Goal: Task Accomplishment & Management: Manage account settings

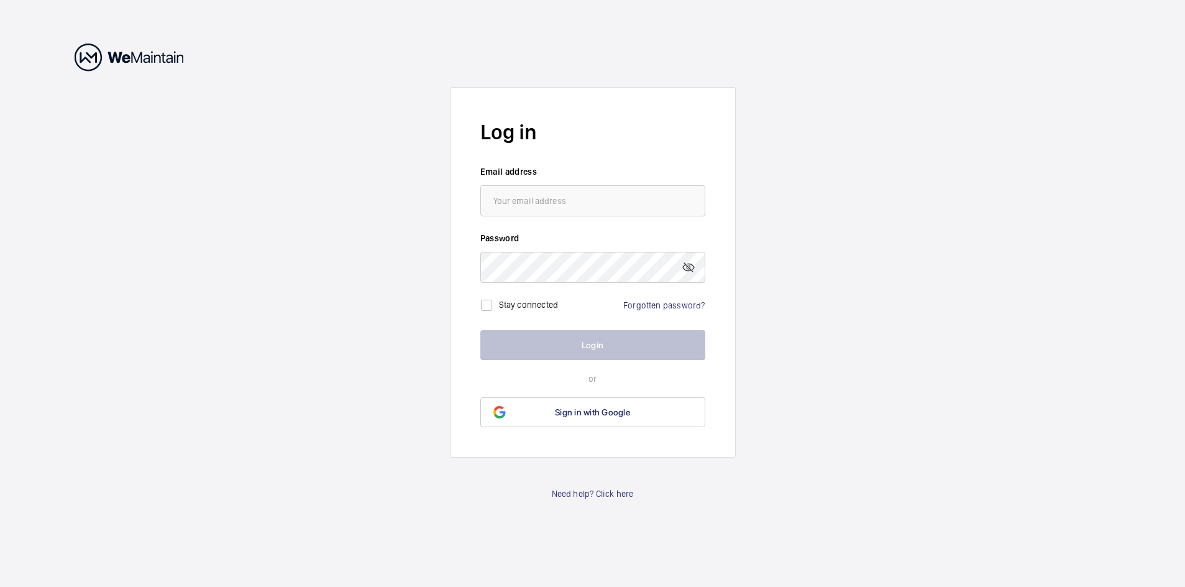
click at [539, 198] on input "email" at bounding box center [592, 200] width 225 height 31
click at [589, 408] on span "Sign in with Google" at bounding box center [592, 412] width 75 height 10
click at [620, 299] on div "Stay connected Forgotten password?" at bounding box center [592, 300] width 225 height 35
click at [657, 307] on link "Forgotten password?" at bounding box center [663, 305] width 81 height 10
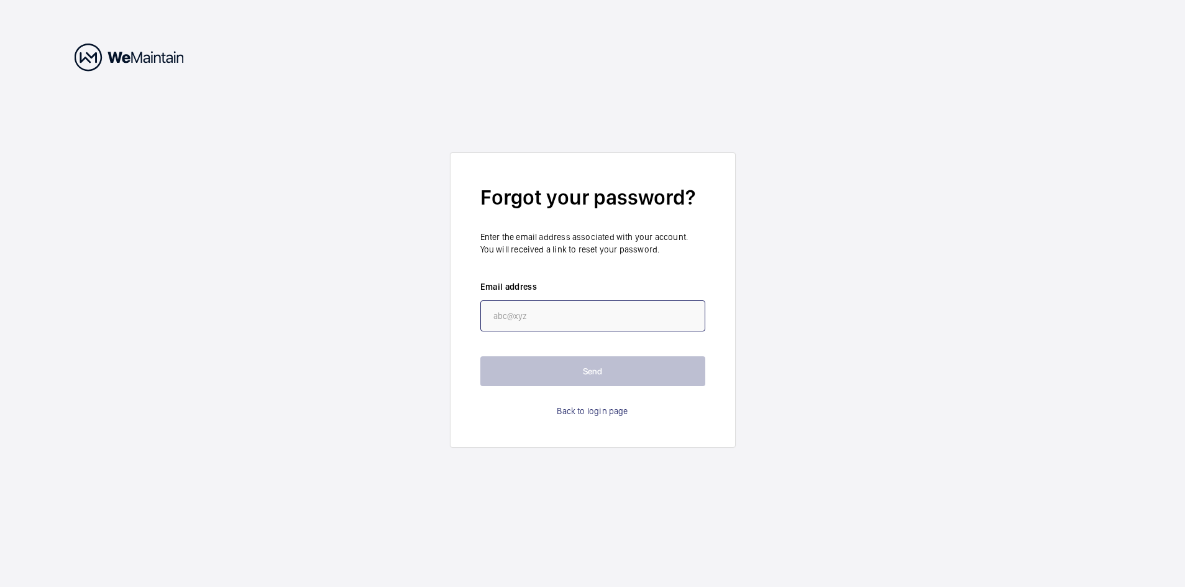
click at [510, 314] on input "email" at bounding box center [592, 315] width 225 height 31
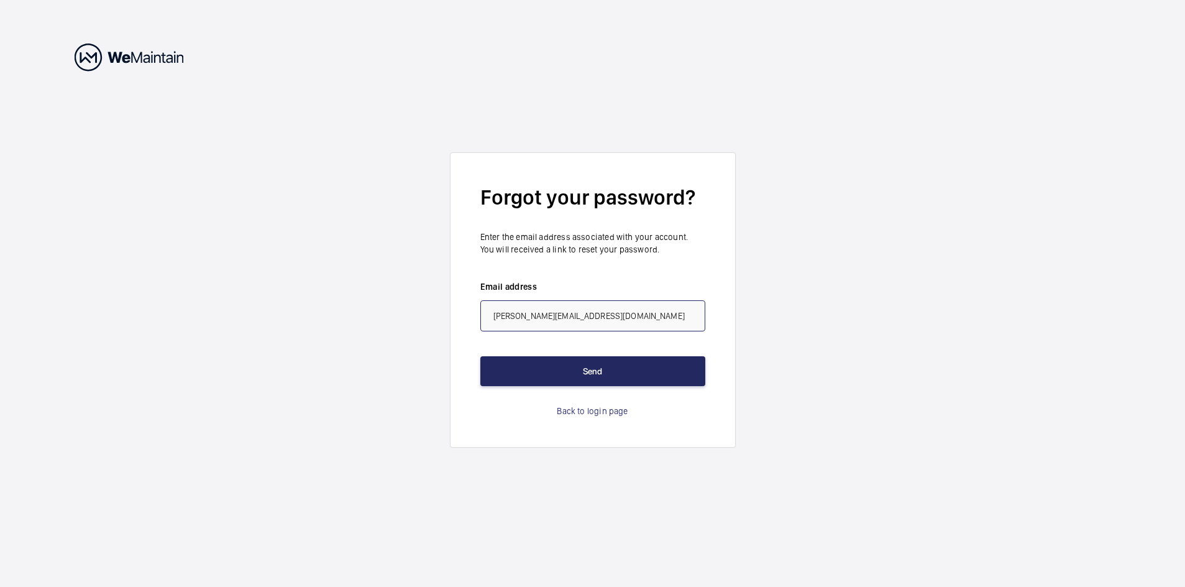
type input "[PERSON_NAME][EMAIL_ADDRESS][DOMAIN_NAME]"
click at [495, 369] on button "Send" at bounding box center [592, 371] width 225 height 30
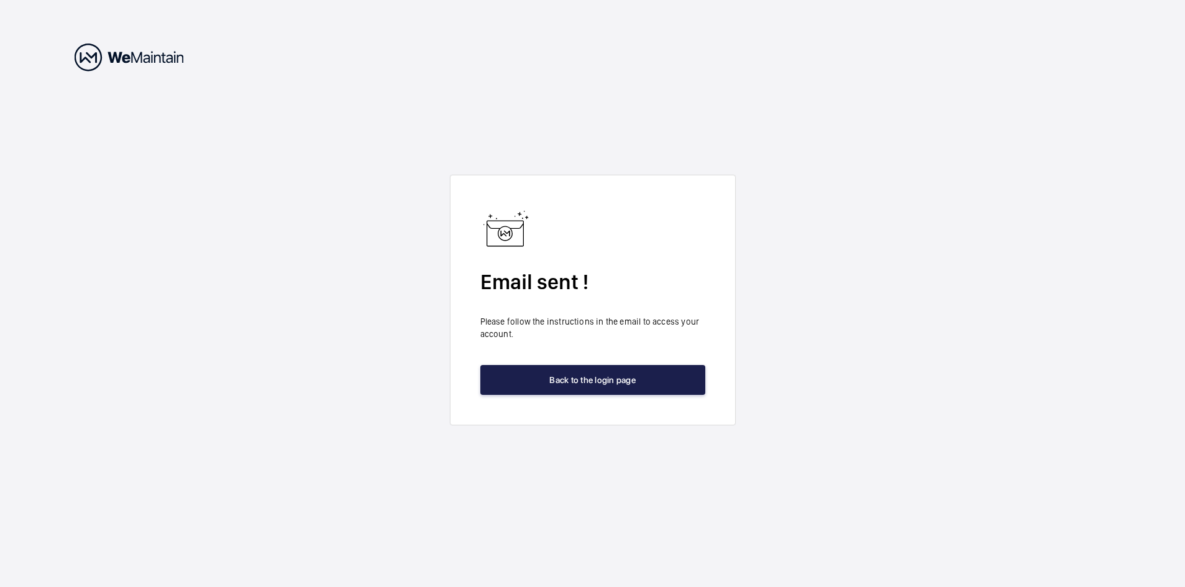
click at [585, 382] on button "Back to the login page" at bounding box center [592, 380] width 225 height 30
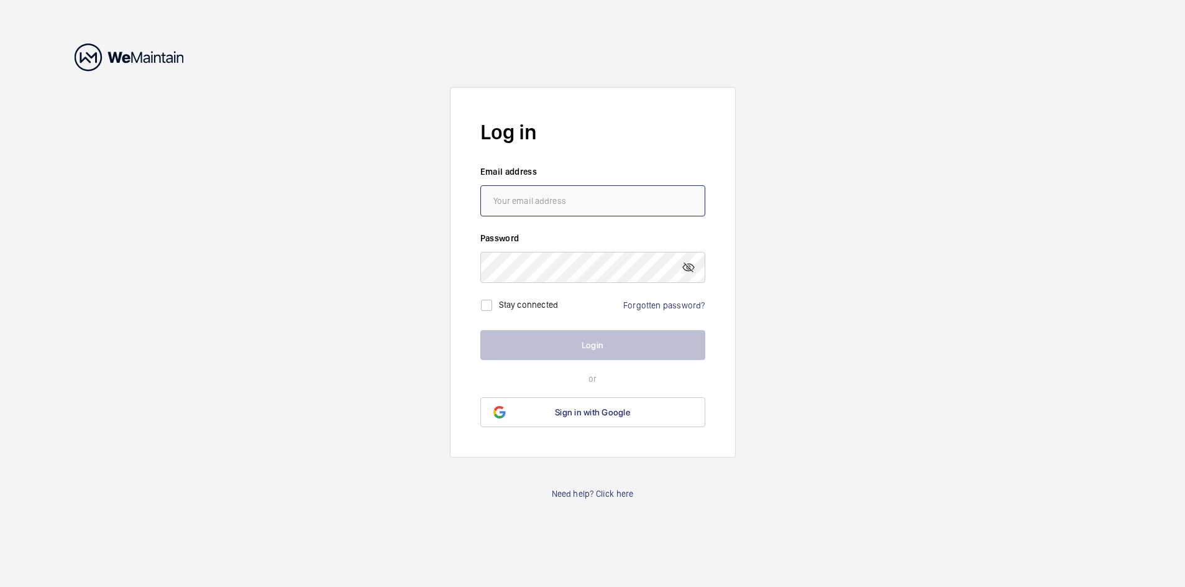
click at [518, 195] on input "email" at bounding box center [592, 200] width 225 height 31
type input "h.gekas@lrc-uk.com"
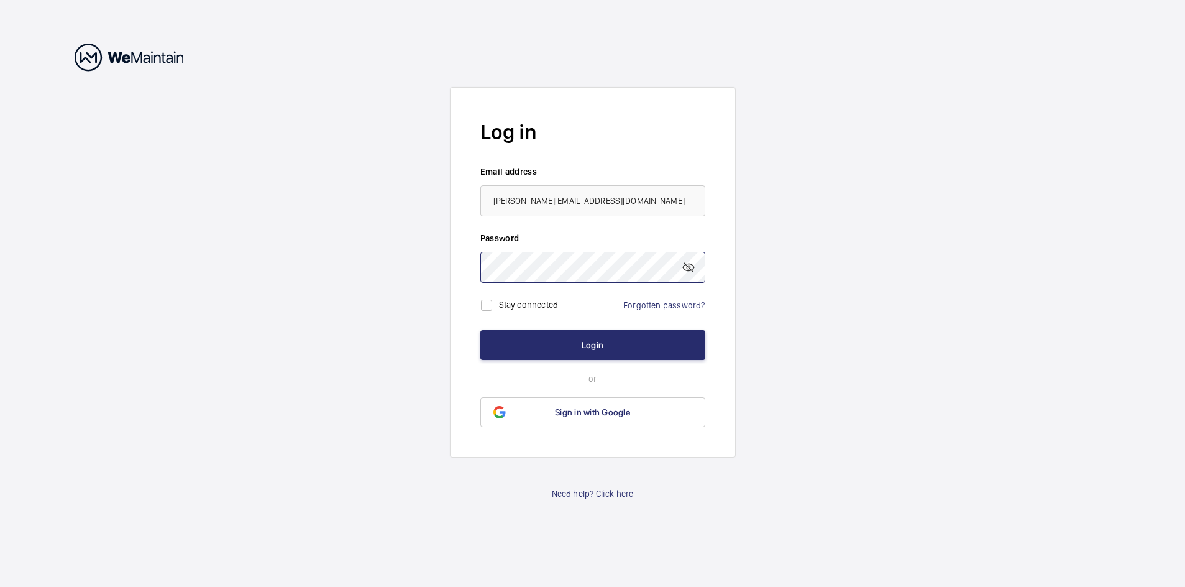
click at [480, 330] on button "Login" at bounding box center [592, 345] width 225 height 30
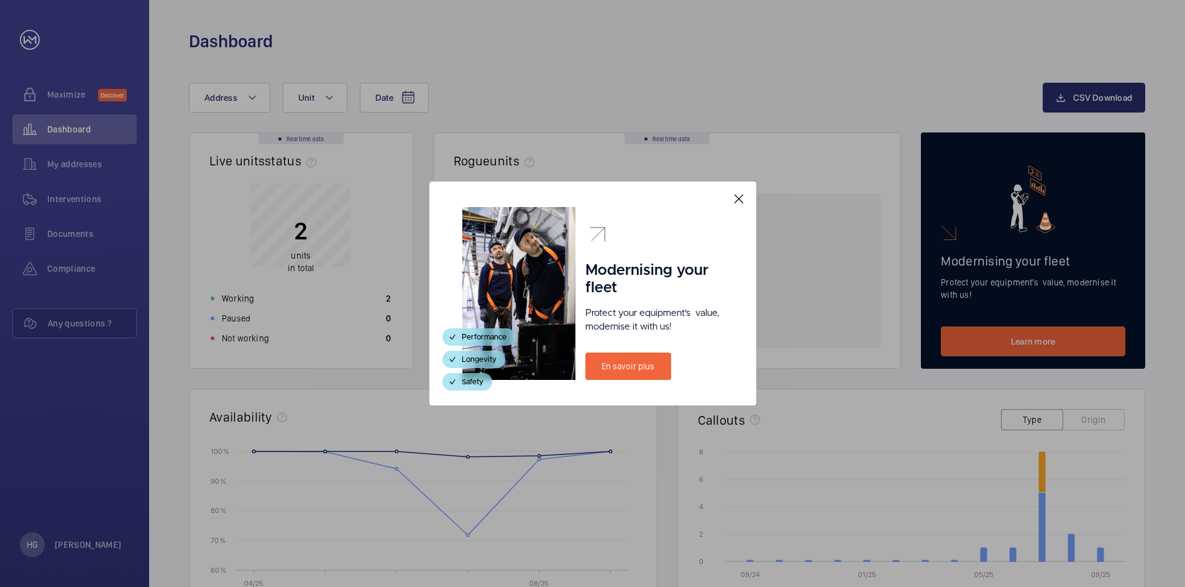
click at [740, 199] on mat-icon at bounding box center [739, 198] width 15 height 15
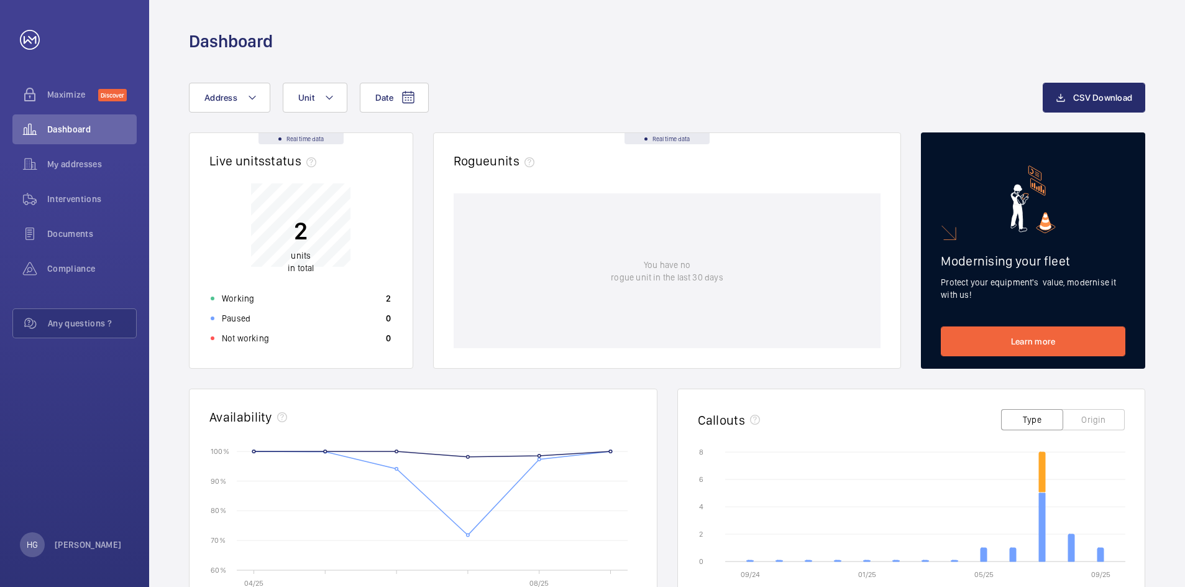
click at [306, 268] on p "units in total" at bounding box center [301, 261] width 26 height 25
click at [46, 152] on wm-front-icon-button at bounding box center [29, 164] width 35 height 30
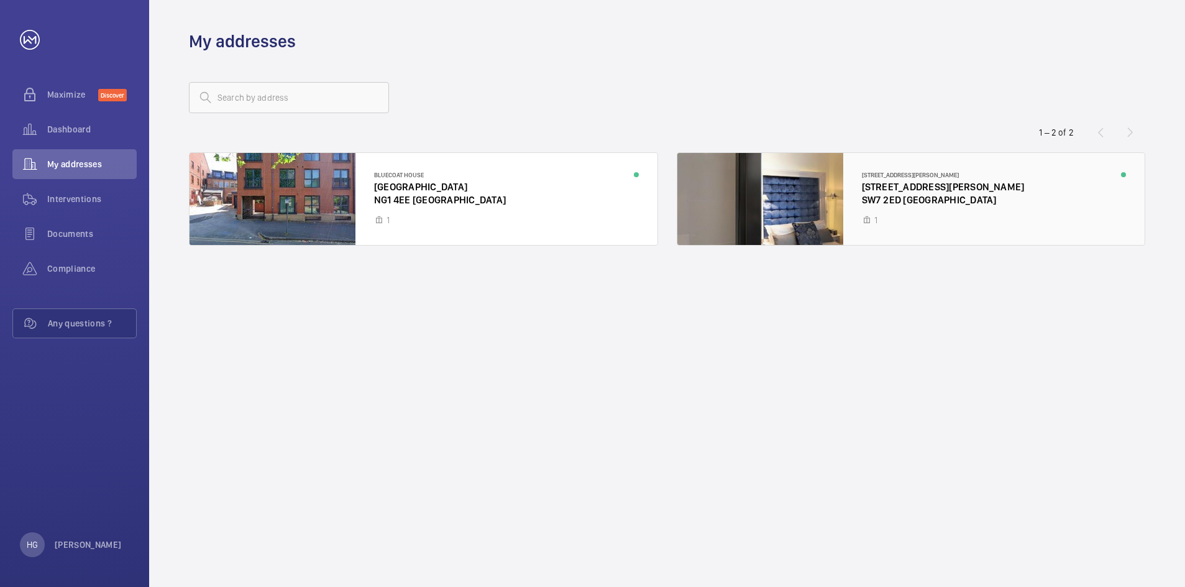
click at [904, 192] on div at bounding box center [911, 199] width 468 height 92
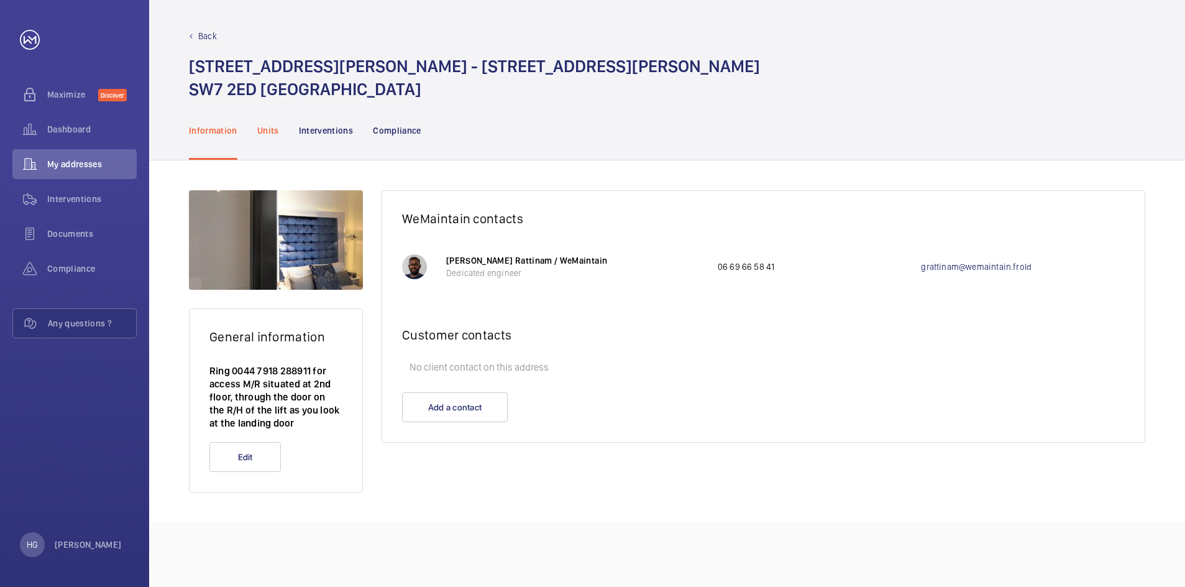
click at [271, 137] on div "Units" at bounding box center [268, 130] width 22 height 59
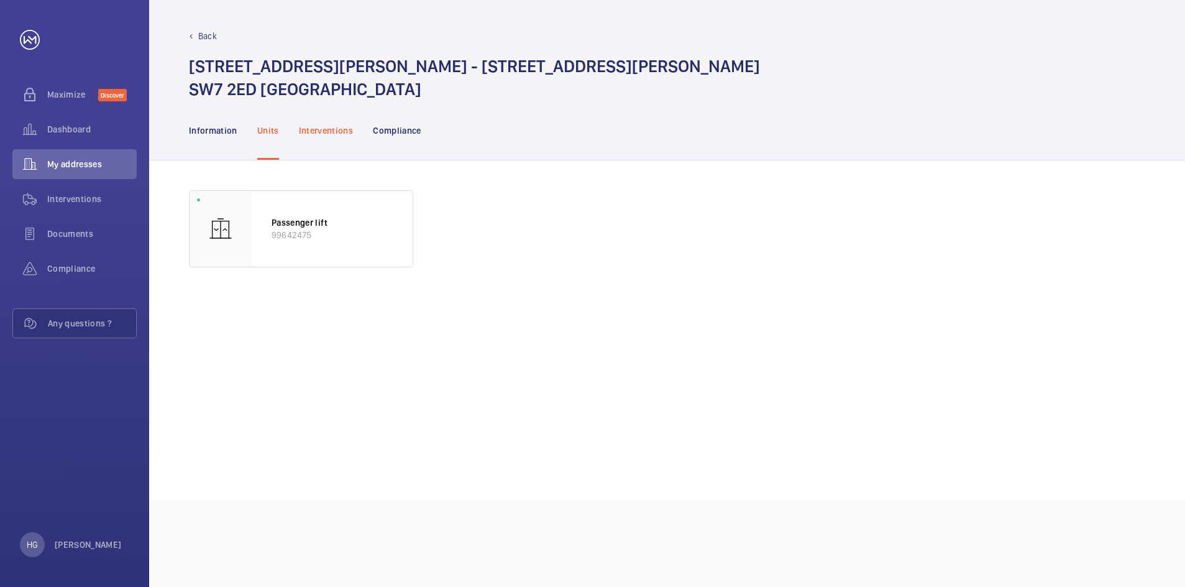
click at [324, 129] on p "Interventions" at bounding box center [326, 130] width 55 height 12
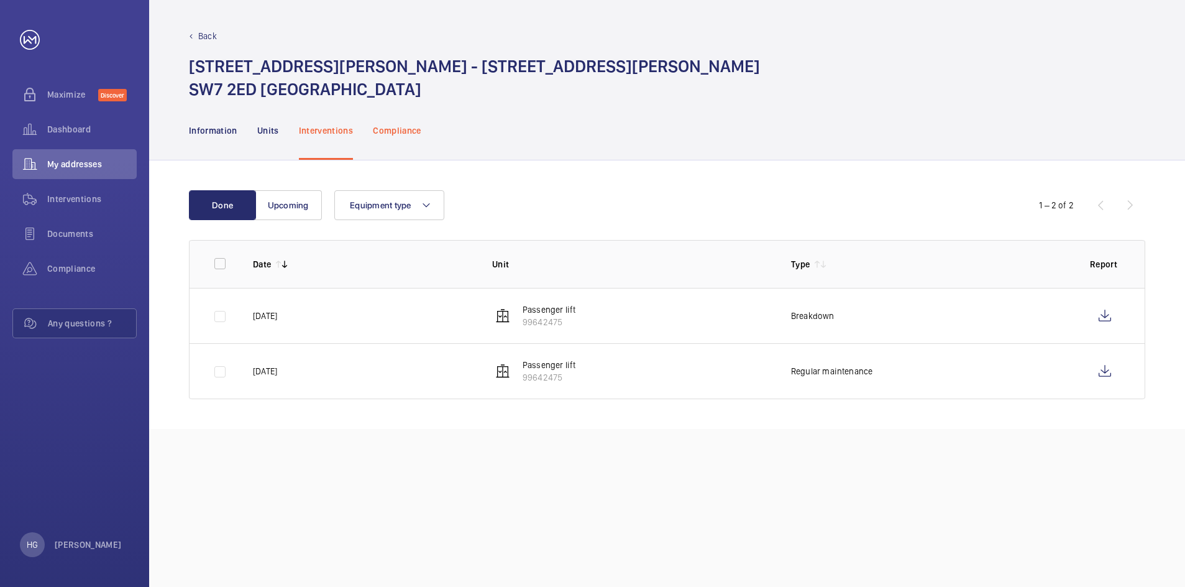
click at [390, 127] on p "Compliance" at bounding box center [397, 130] width 48 height 12
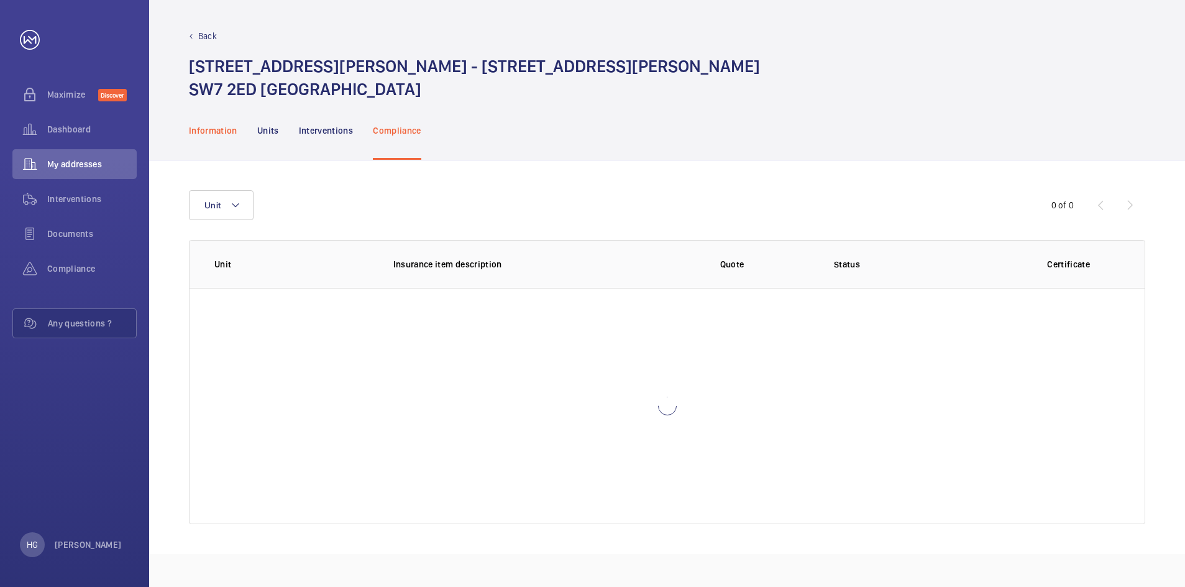
click at [205, 134] on p "Information" at bounding box center [213, 130] width 48 height 12
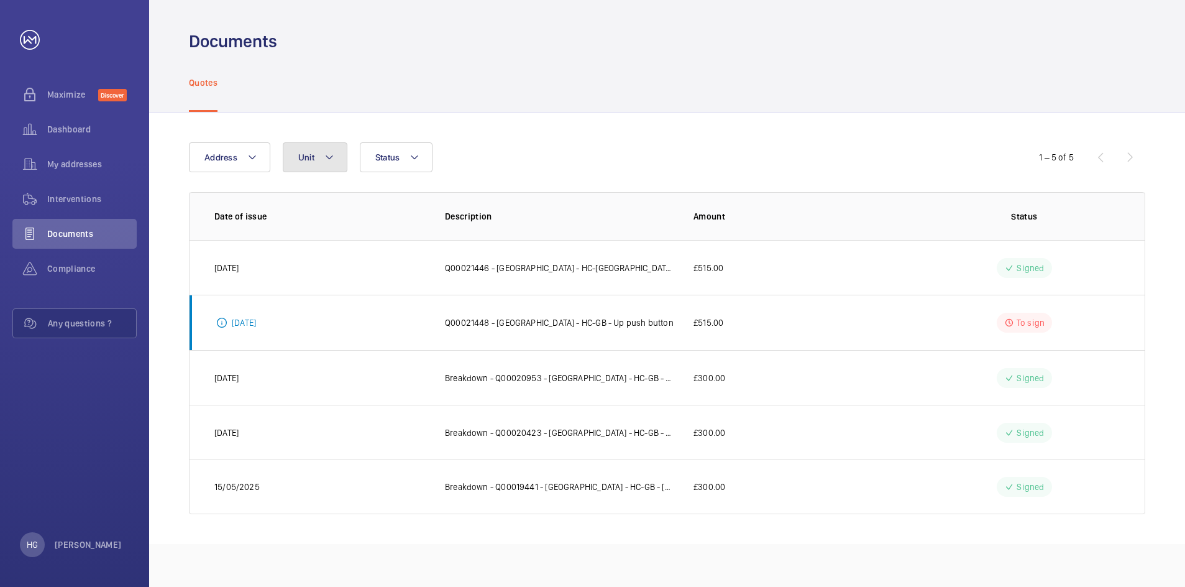
click at [310, 165] on button "Unit" at bounding box center [315, 157] width 65 height 30
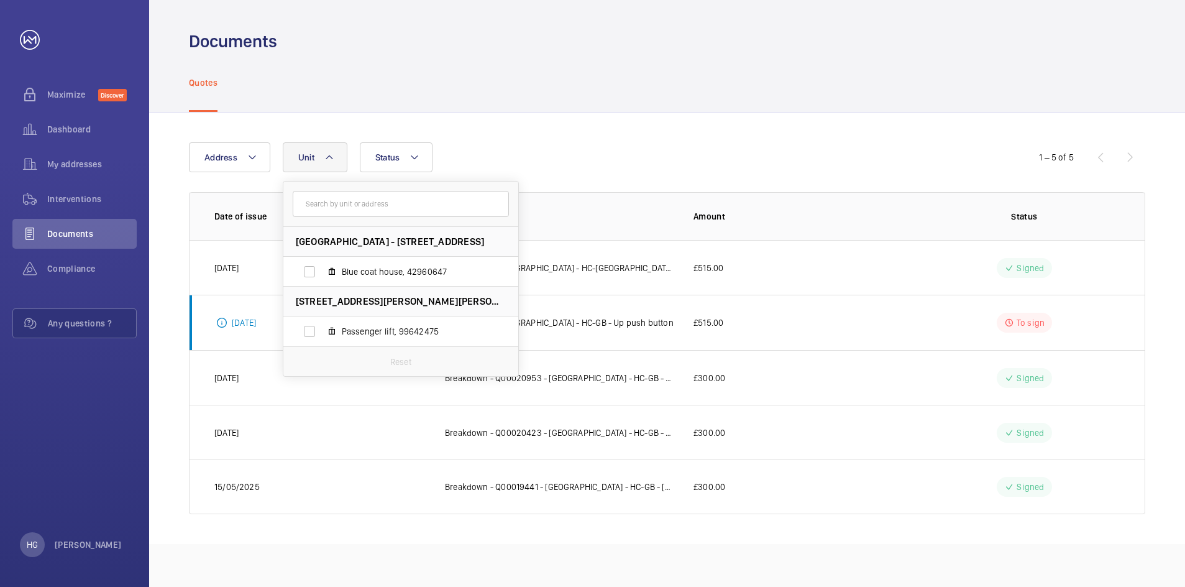
click at [398, 302] on span "45 Cromwell Road - 45 Cromwell Rd, SW7 2ED LONDON" at bounding box center [401, 301] width 210 height 13
click at [398, 336] on span "Passenger lift, 99642475" at bounding box center [414, 331] width 144 height 12
click at [322, 336] on input "Passenger lift, 99642475" at bounding box center [309, 331] width 25 height 25
checkbox input "true"
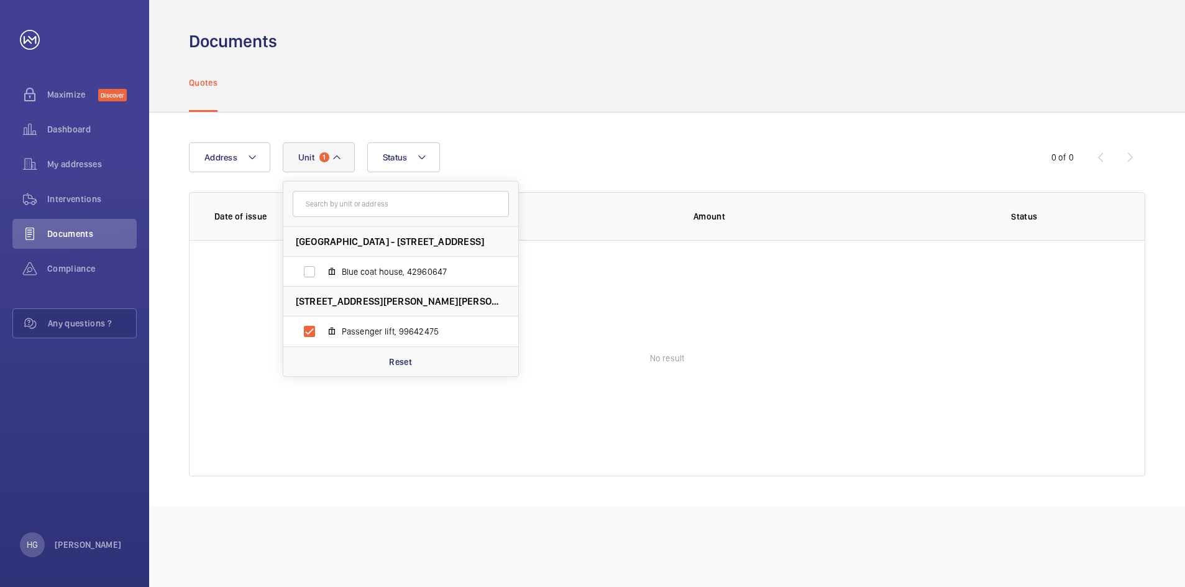
click at [314, 418] on wm-front-table-empty-state "No result" at bounding box center [667, 358] width 955 height 236
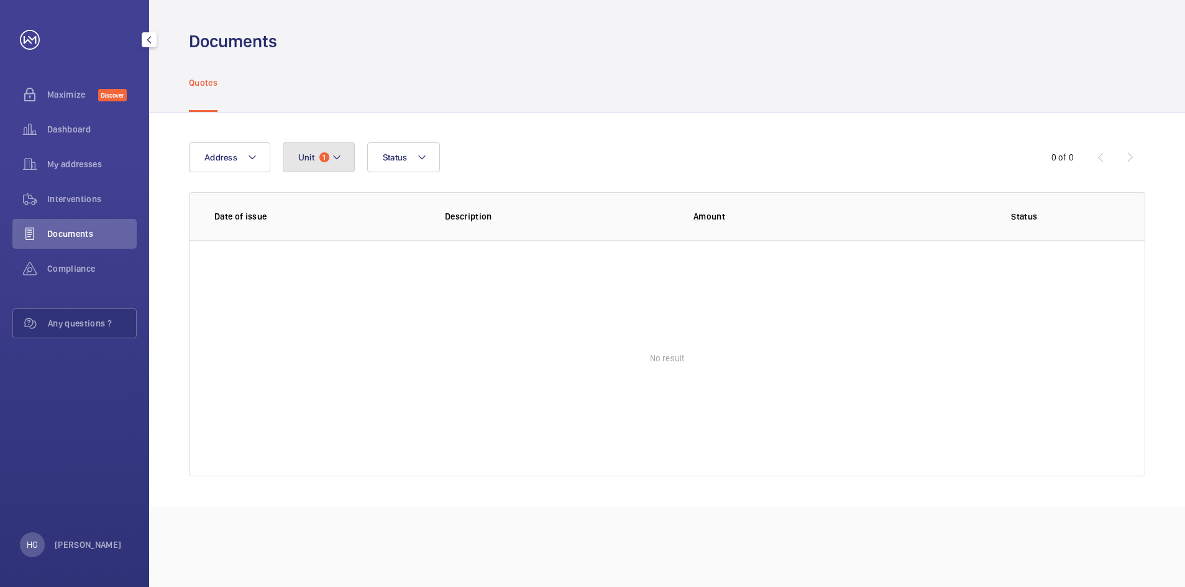
click at [333, 165] on button "Unit 1" at bounding box center [319, 157] width 72 height 30
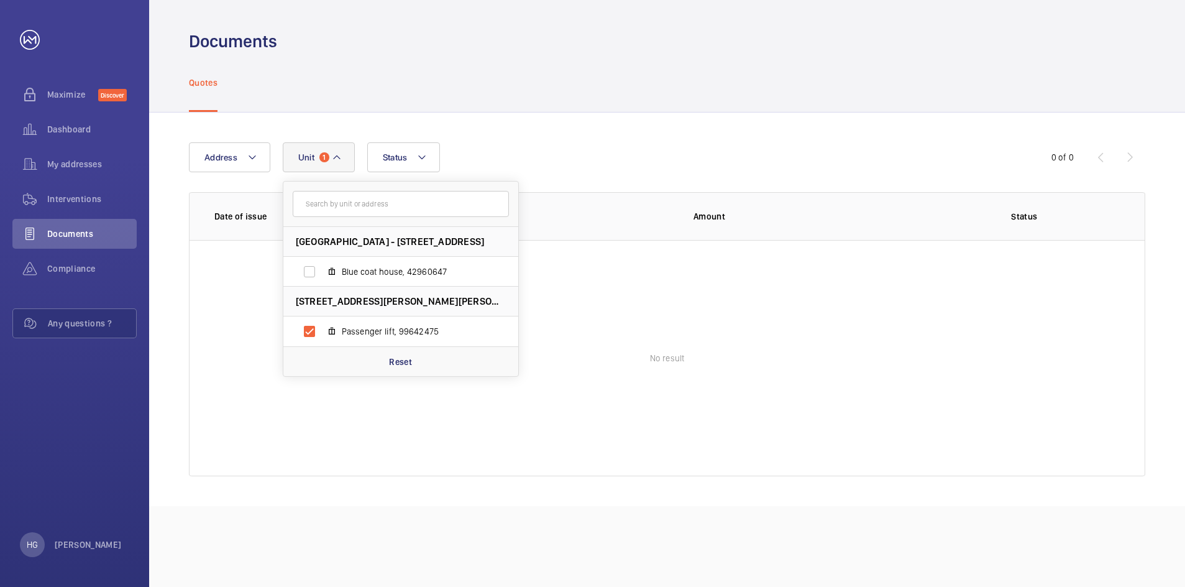
click at [343, 152] on button "Unit 1" at bounding box center [319, 157] width 72 height 30
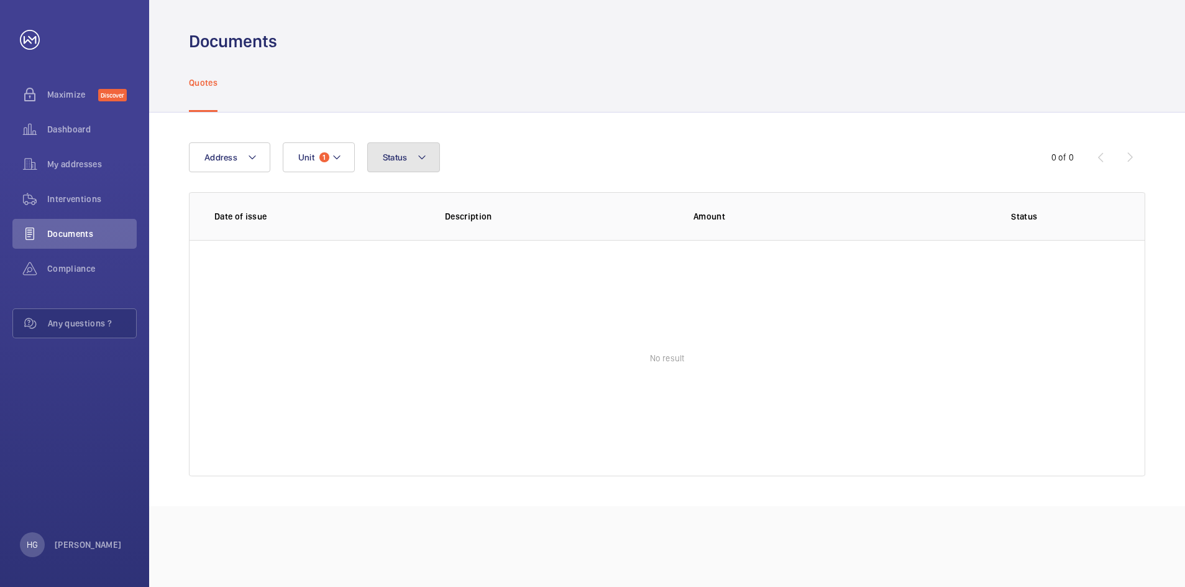
click at [415, 154] on button "Status" at bounding box center [403, 157] width 73 height 30
click at [231, 150] on button "Address" at bounding box center [229, 157] width 81 height 30
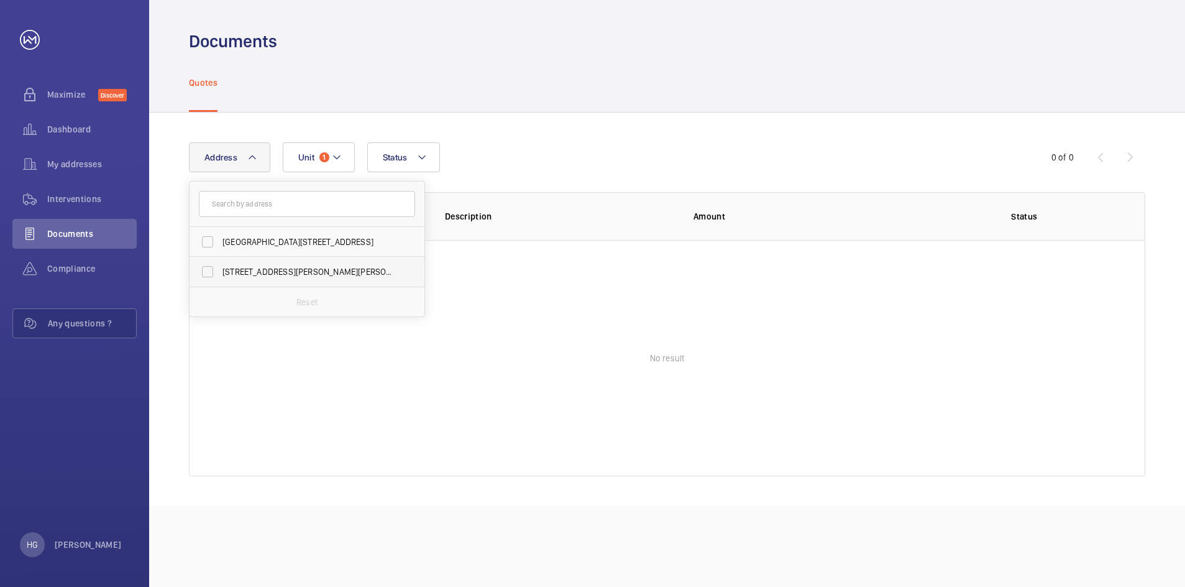
click at [248, 270] on span "45 Cromwell Road - 45 Cromwell Rd, LONDON SW7 2ED" at bounding box center [307, 271] width 171 height 12
click at [220, 270] on input "45 Cromwell Road - 45 Cromwell Rd, LONDON SW7 2ED" at bounding box center [207, 271] width 25 height 25
checkbox input "true"
click at [328, 155] on span "1" at bounding box center [332, 157] width 10 height 10
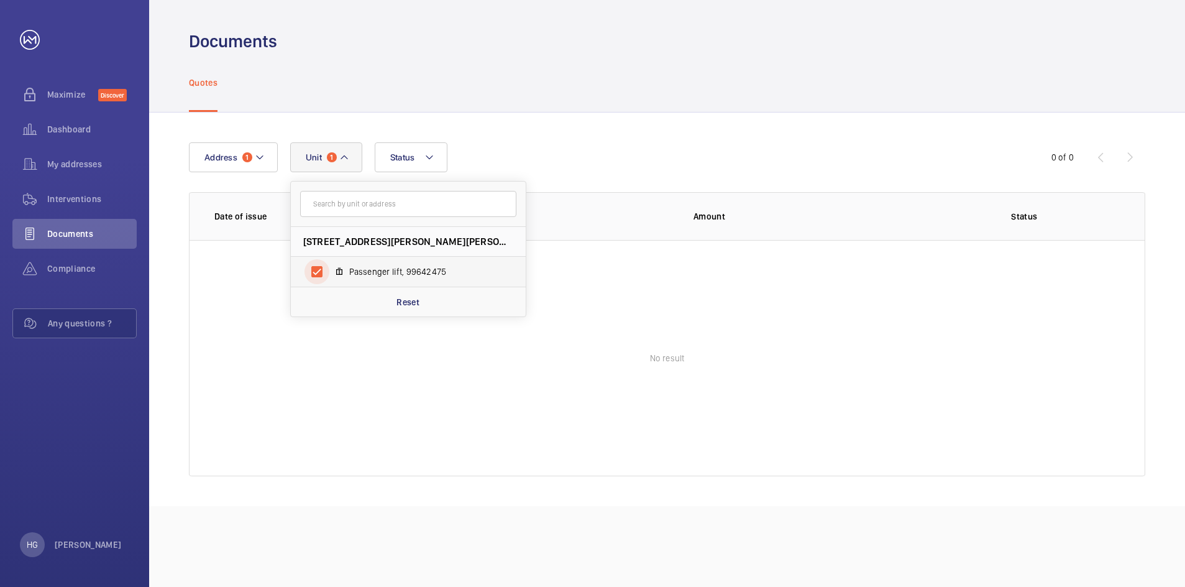
click at [312, 265] on input "Passenger lift, 99642475" at bounding box center [317, 271] width 25 height 25
checkbox input "false"
click at [319, 351] on wm-front-table-empty-state "No result" at bounding box center [667, 358] width 955 height 236
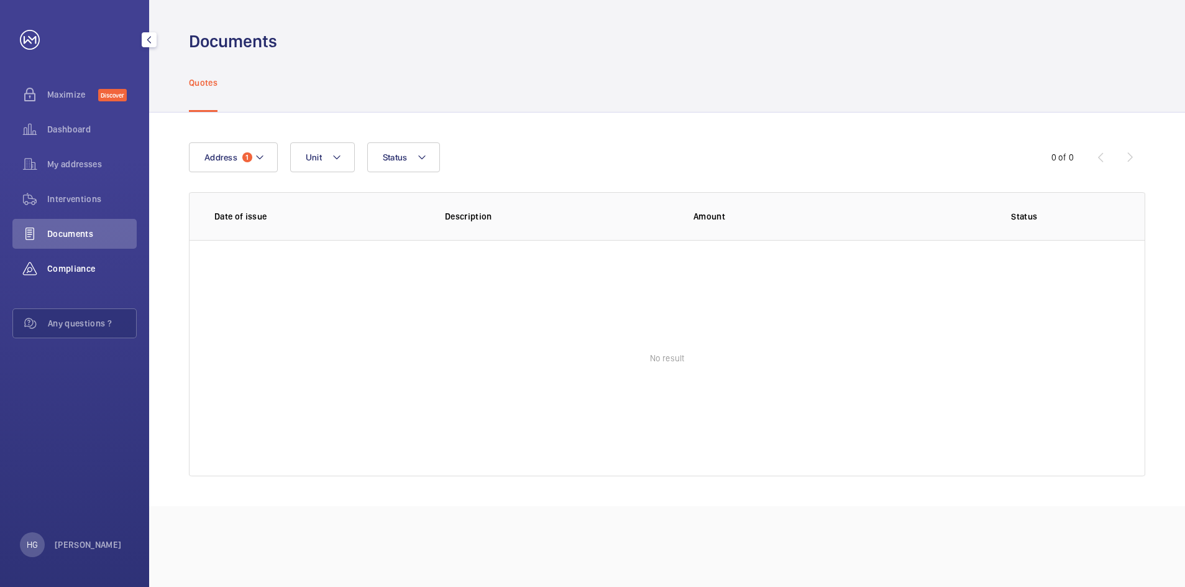
click at [91, 272] on span "Compliance" at bounding box center [91, 268] width 89 height 12
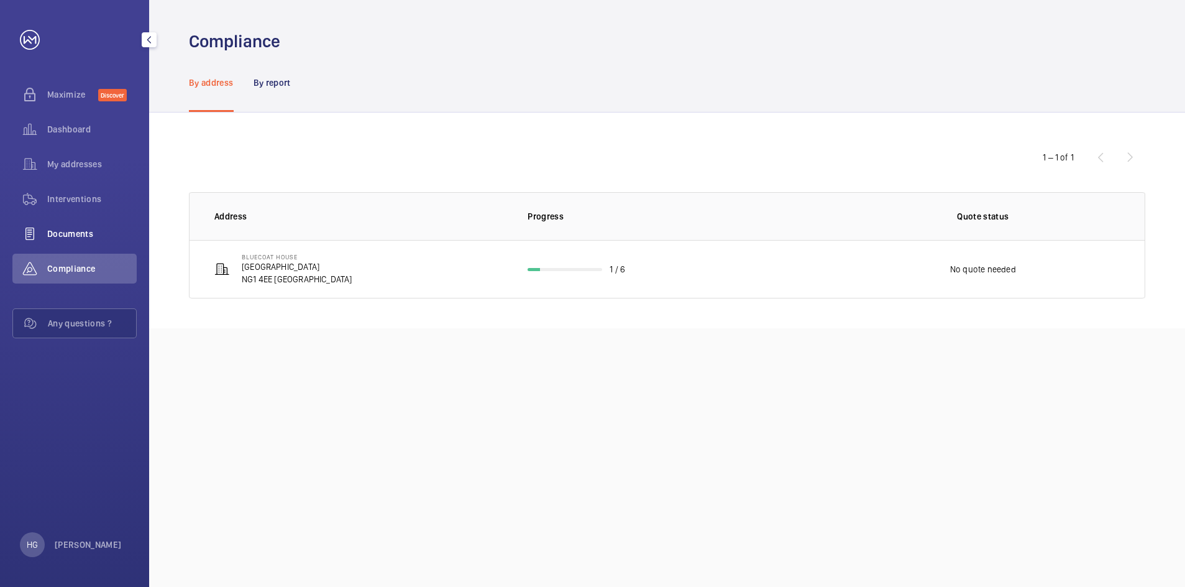
click at [76, 229] on span "Documents" at bounding box center [91, 233] width 89 height 12
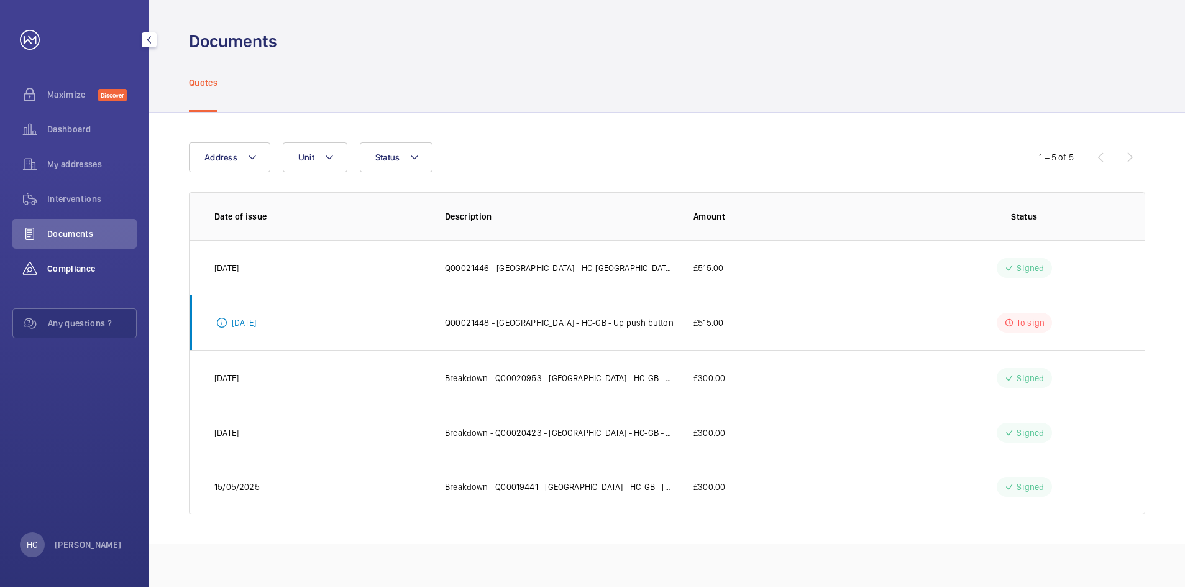
click at [76, 265] on span "Compliance" at bounding box center [91, 268] width 89 height 12
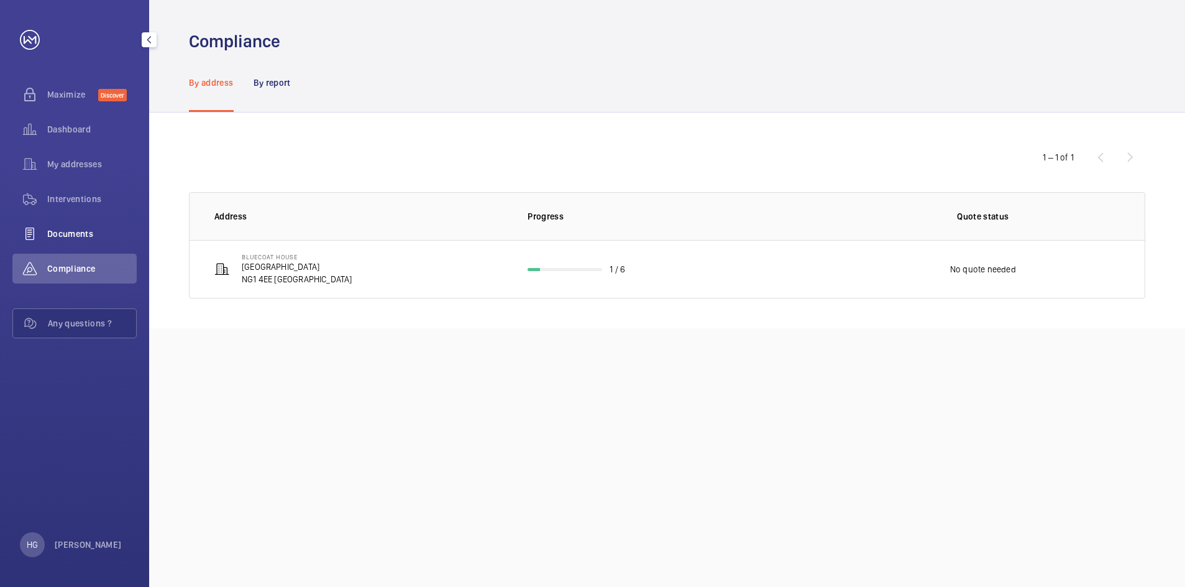
click at [83, 242] on div "Documents" at bounding box center [74, 234] width 124 height 30
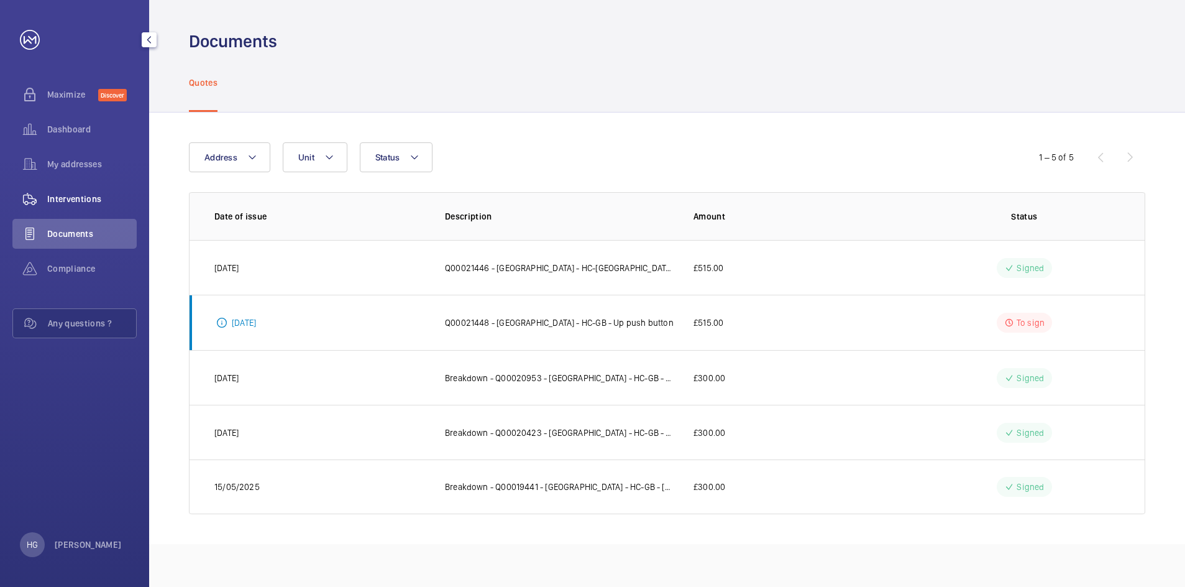
click at [80, 169] on span "My addresses" at bounding box center [91, 164] width 89 height 12
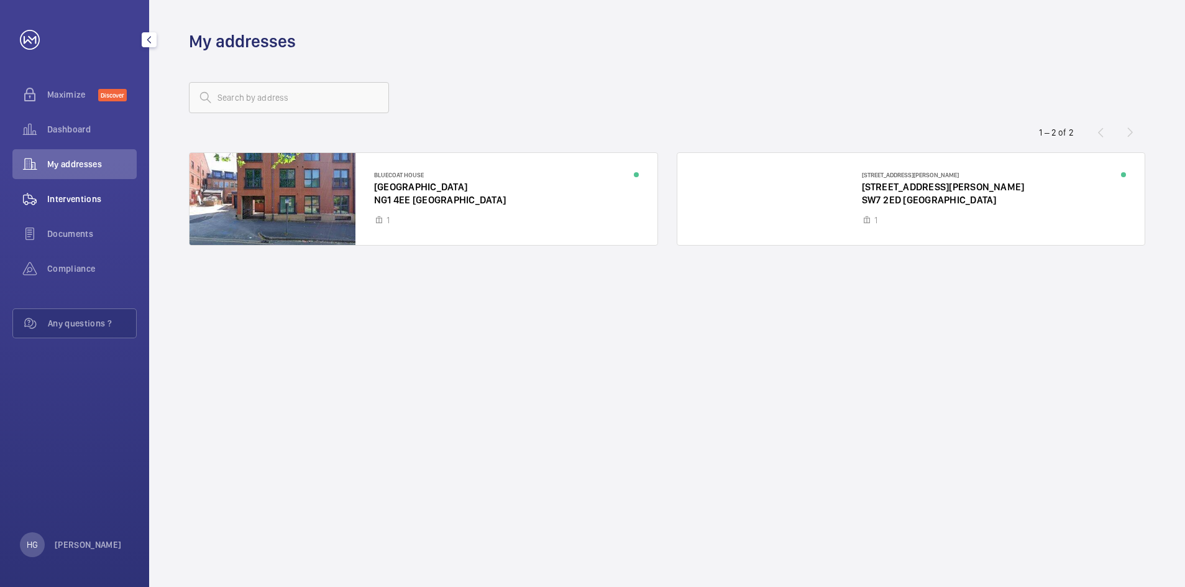
click at [71, 198] on span "Interventions" at bounding box center [91, 199] width 89 height 12
